Goal: Check status: Check status

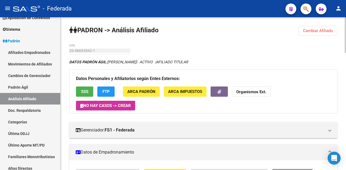
drag, startPoint x: 314, startPoint y: 30, endPoint x: 309, endPoint y: 33, distance: 5.8
click at [314, 30] on span "Cambiar Afiliado" at bounding box center [318, 30] width 30 height 5
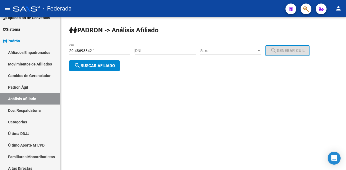
click at [115, 52] on input "20-48693842-1" at bounding box center [99, 51] width 61 height 5
paste input "0877732-2"
type input "20-40877732-2"
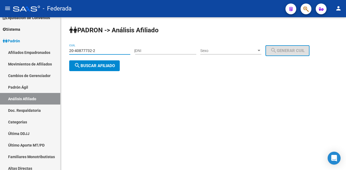
click at [110, 70] on button "search Buscar afiliado" at bounding box center [94, 65] width 50 height 11
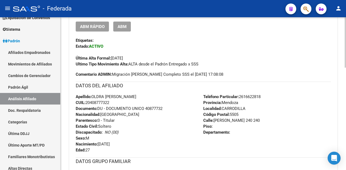
scroll to position [312, 0]
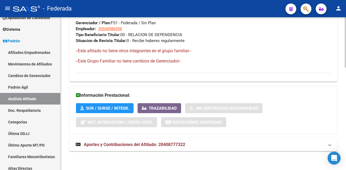
click at [156, 146] on span "Aportes y Contribuciones del Afiliado: 20408777322" at bounding box center [134, 144] width 101 height 5
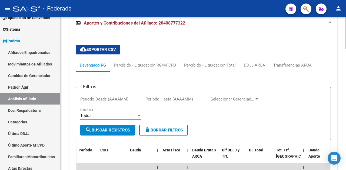
scroll to position [420, 0]
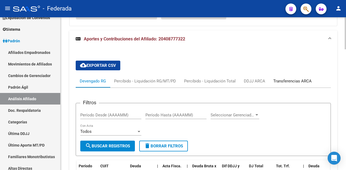
click at [280, 80] on div "Transferencias ARCA" at bounding box center [292, 81] width 38 height 6
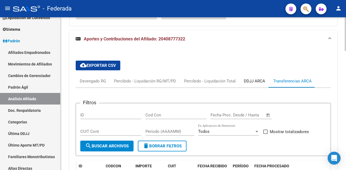
click at [255, 80] on div "DDJJ ARCA" at bounding box center [254, 81] width 21 height 6
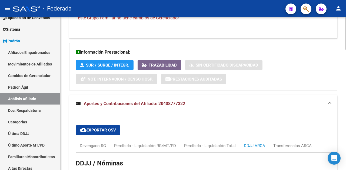
scroll to position [380, 0]
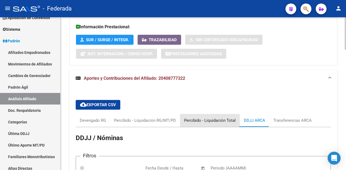
click at [211, 120] on div "Percibido - Liquidación Total" at bounding box center [210, 121] width 52 height 6
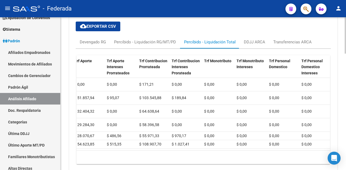
scroll to position [0, 0]
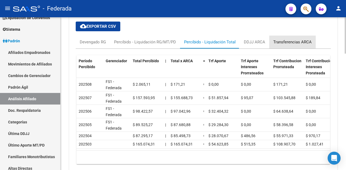
click at [299, 43] on div "Transferencias ARCA" at bounding box center [292, 42] width 38 height 6
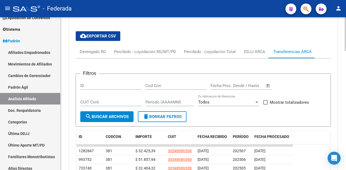
scroll to position [405, 0]
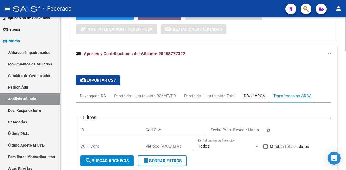
click at [251, 92] on div "DDJJ ARCA" at bounding box center [253, 96] width 29 height 13
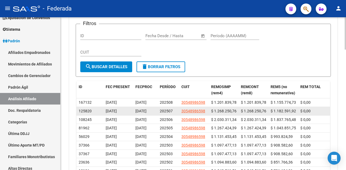
scroll to position [459, 0]
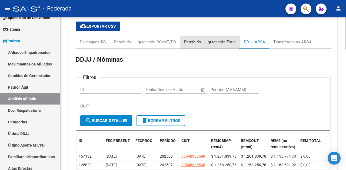
click at [216, 41] on div "Percibido - Liquidación Total" at bounding box center [210, 42] width 52 height 6
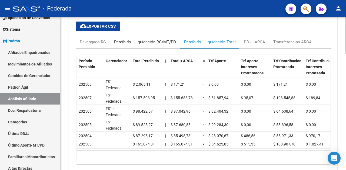
click at [163, 45] on div "Percibido - Liquidación RG/MT/PD" at bounding box center [145, 42] width 70 height 13
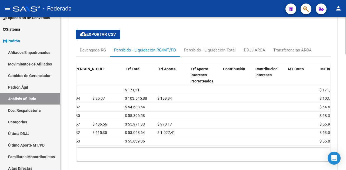
scroll to position [0, 0]
